Goal: Task Accomplishment & Management: Use online tool/utility

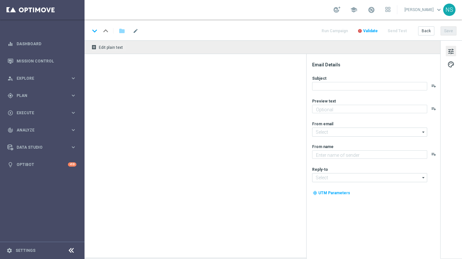
type textarea "Das exklusive Freispiel-Wochenende im Millionaires’ Club"
type textarea "Millionaires' Club"
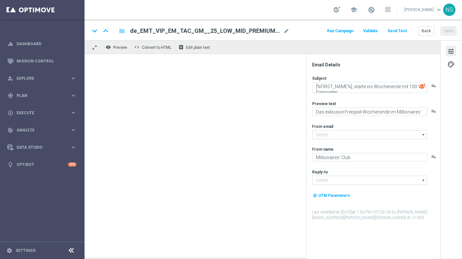
type input "[EMAIL_ADDRESS][DOMAIN_NAME]"
